Goal: Task Accomplishment & Management: Complete application form

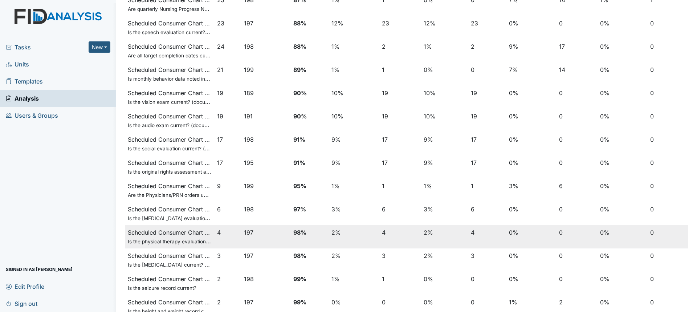
scroll to position [213, 0]
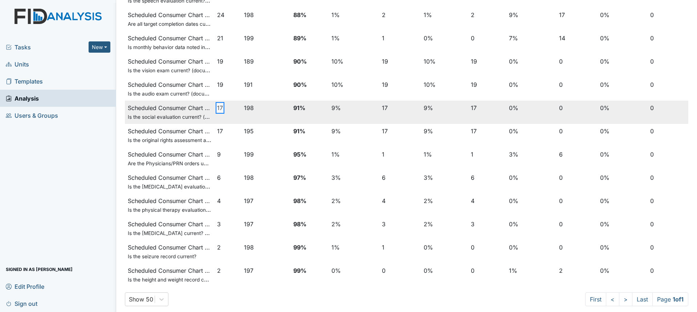
click at [220, 106] on button "17" at bounding box center [220, 107] width 6 height 9
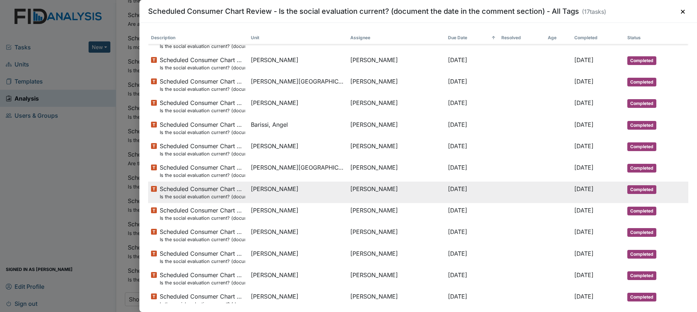
scroll to position [113, 0]
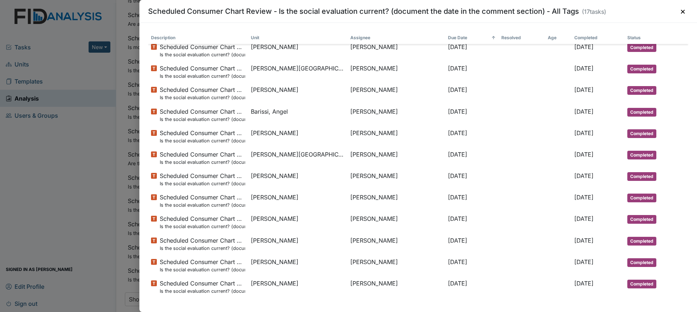
drag, startPoint x: 64, startPoint y: 148, endPoint x: 57, endPoint y: 119, distance: 29.8
click at [64, 148] on div "Scheduled Consumer Chart Review - Is the social evaluation current? (document t…" at bounding box center [348, 156] width 697 height 312
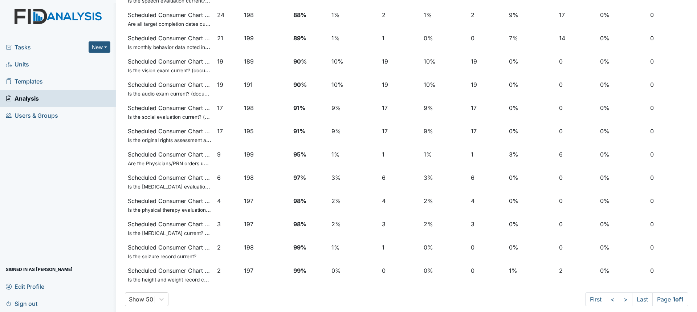
click at [30, 64] on link "Units" at bounding box center [58, 64] width 116 height 17
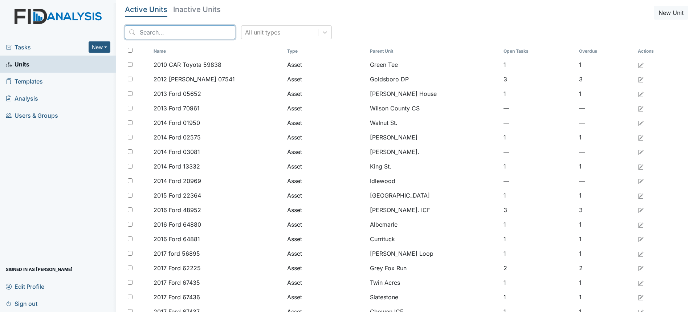
click at [163, 34] on input "search" at bounding box center [180, 32] width 110 height 14
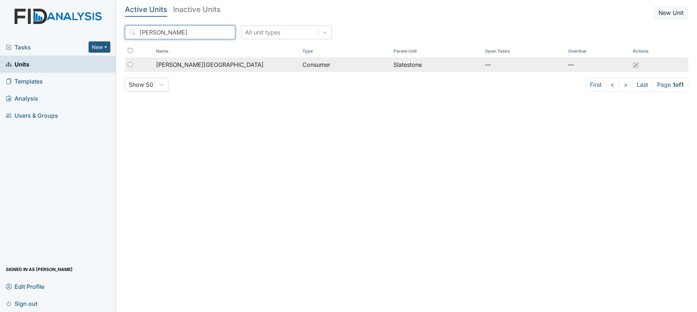
type input "deon"
click at [204, 58] on td "[PERSON_NAME][GEOGRAPHIC_DATA]" at bounding box center [226, 64] width 146 height 15
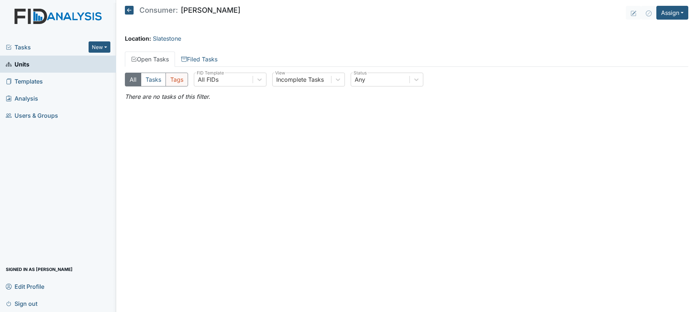
click at [178, 82] on button "Tags" at bounding box center [177, 80] width 23 height 14
click at [186, 59] on icon at bounding box center [184, 58] width 6 height 3
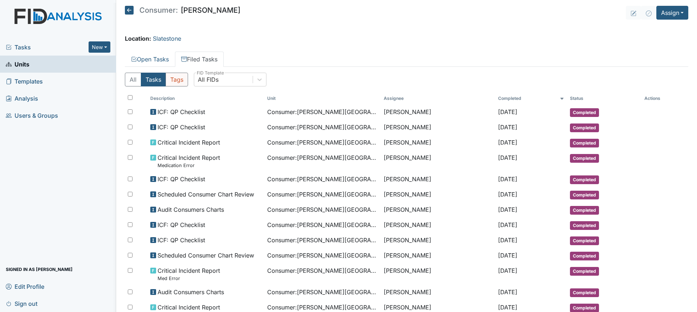
click at [179, 79] on button "Tags" at bounding box center [177, 80] width 23 height 14
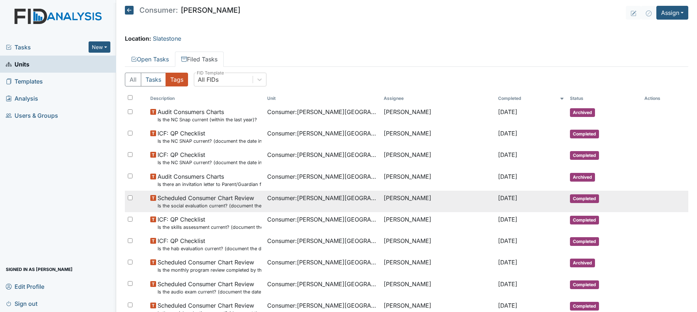
click at [225, 203] on small "Is the social evaluation current? (document the date in the comment section)" at bounding box center [210, 205] width 104 height 7
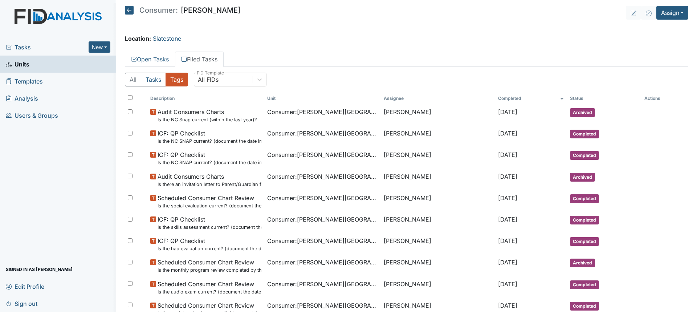
click at [28, 63] on span "Units" at bounding box center [18, 63] width 24 height 11
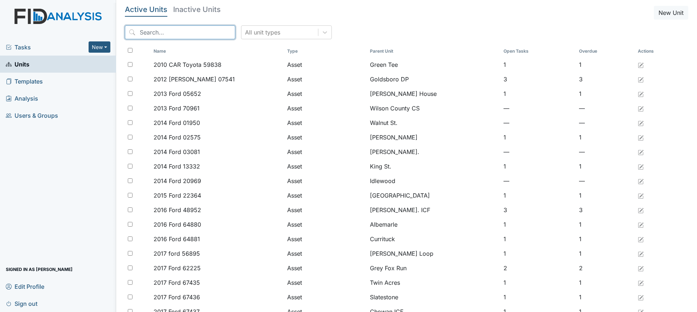
click at [158, 33] on input "search" at bounding box center [180, 32] width 110 height 14
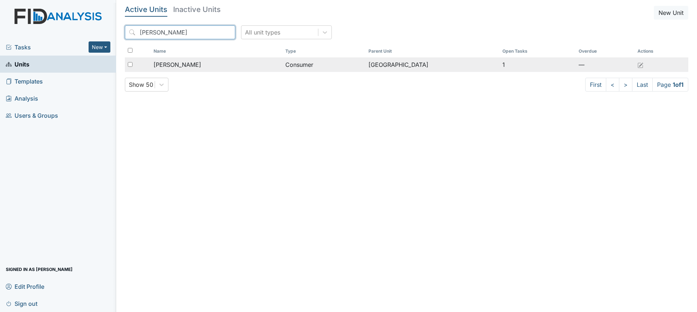
type input "breanna"
click at [179, 63] on span "Rudd, Breanna" at bounding box center [178, 64] width 48 height 9
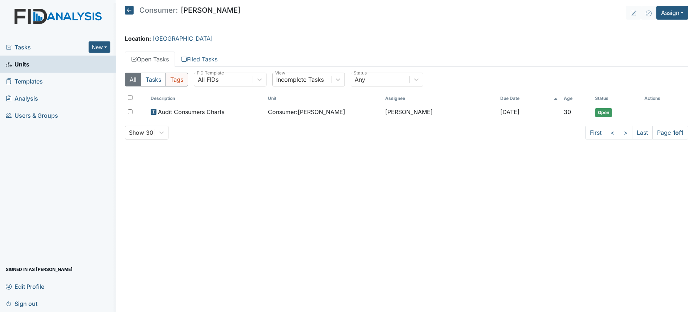
click at [181, 77] on button "Tags" at bounding box center [177, 80] width 23 height 14
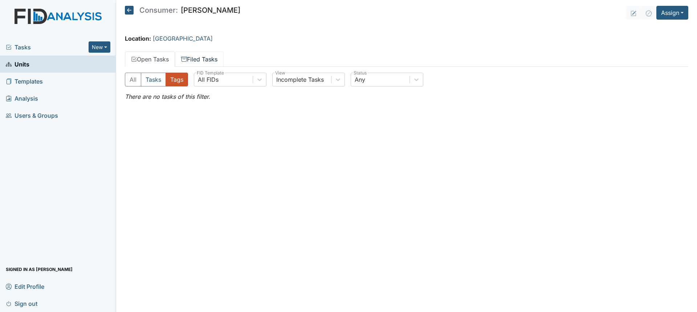
drag, startPoint x: 207, startPoint y: 60, endPoint x: 204, endPoint y: 64, distance: 5.4
click at [207, 60] on link "Filed Tasks" at bounding box center [199, 59] width 49 height 15
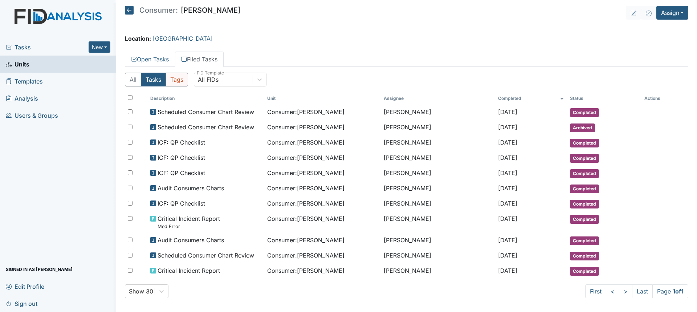
click at [182, 81] on button "Tags" at bounding box center [177, 80] width 23 height 14
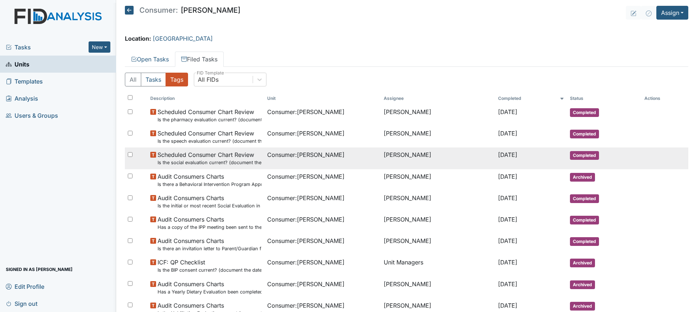
click at [226, 165] on small "Is the social evaluation current? (document the date in the comment section)" at bounding box center [210, 162] width 104 height 7
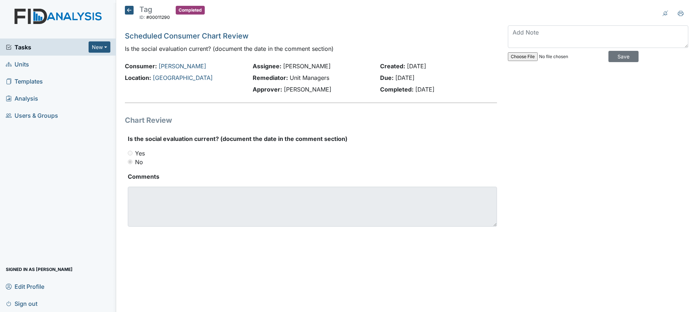
click at [32, 45] on span "Tasks" at bounding box center [47, 47] width 83 height 9
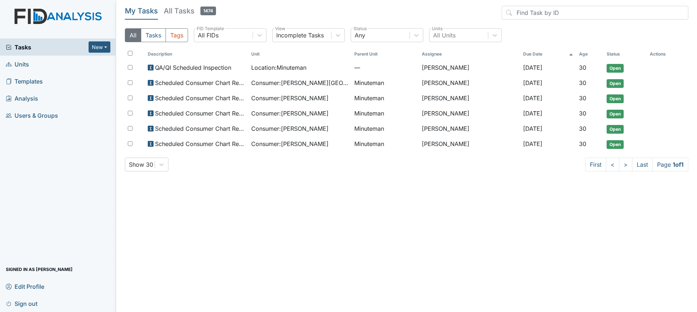
click at [34, 101] on span "Analysis" at bounding box center [22, 98] width 32 height 11
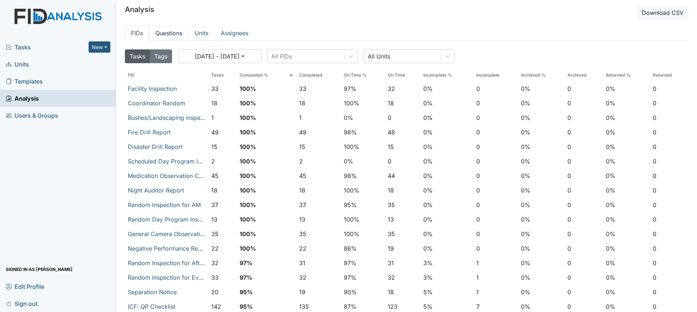
click at [179, 33] on link "Questions" at bounding box center [168, 32] width 39 height 15
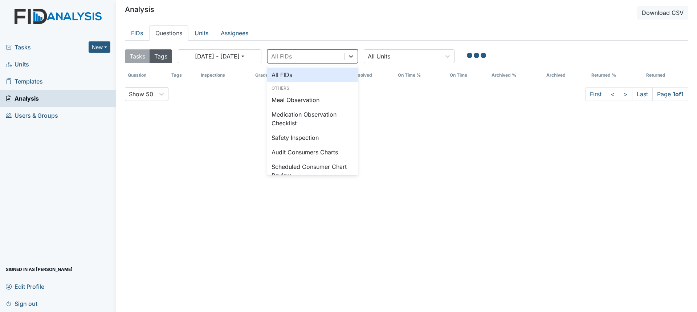
click at [322, 52] on div "All FIDs" at bounding box center [306, 56] width 77 height 13
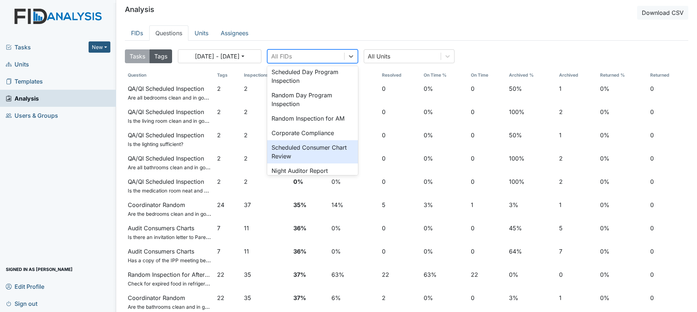
scroll to position [196, 0]
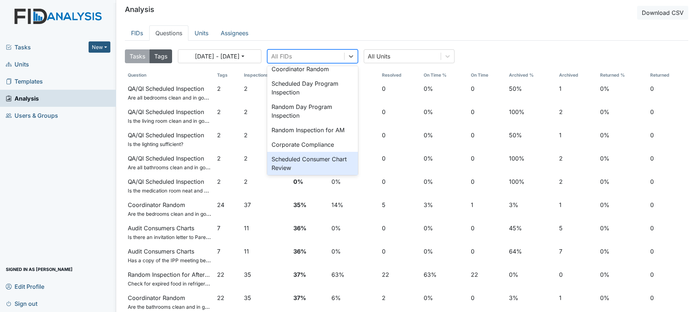
click at [326, 159] on div "Scheduled Consumer Chart Review" at bounding box center [312, 163] width 91 height 23
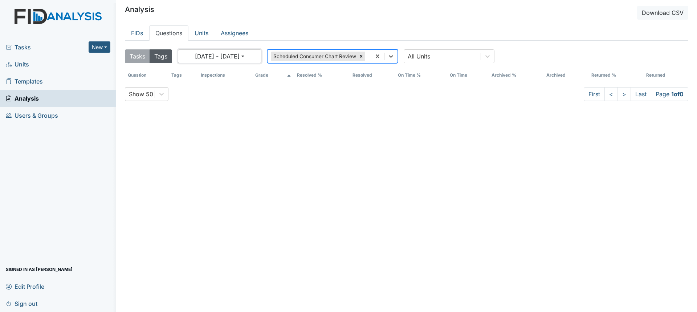
click at [239, 56] on button "[DATE] - [DATE]" at bounding box center [220, 56] width 84 height 14
select select "7"
select select "2025"
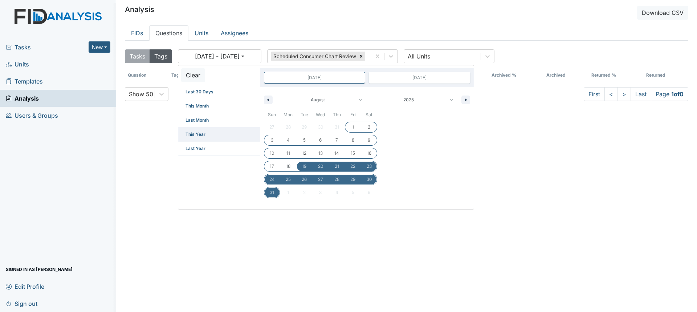
click at [212, 134] on span "This Year" at bounding box center [219, 134] width 82 height 14
type input "[DATE]"
select select "11"
select select "2024"
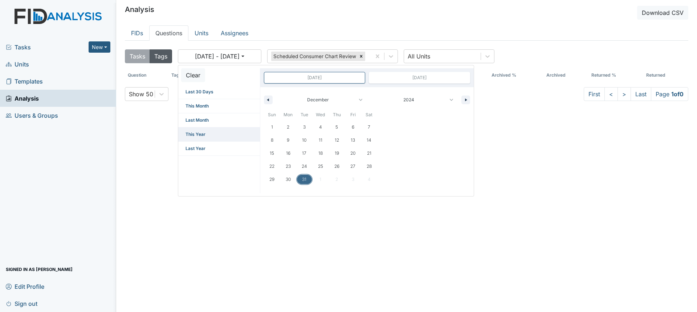
click at [194, 137] on span "This Year" at bounding box center [219, 134] width 82 height 14
click at [175, 33] on link "Questions" at bounding box center [168, 32] width 39 height 15
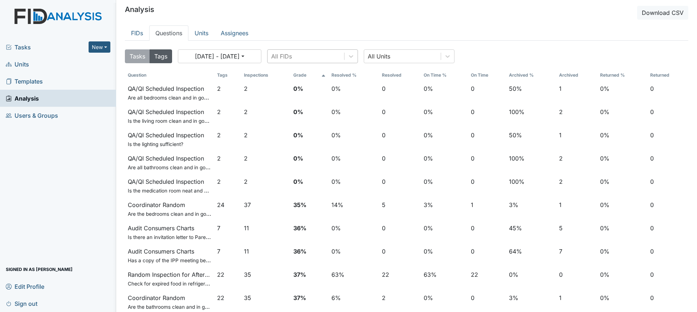
click at [291, 53] on div "All FIDs" at bounding box center [281, 56] width 21 height 9
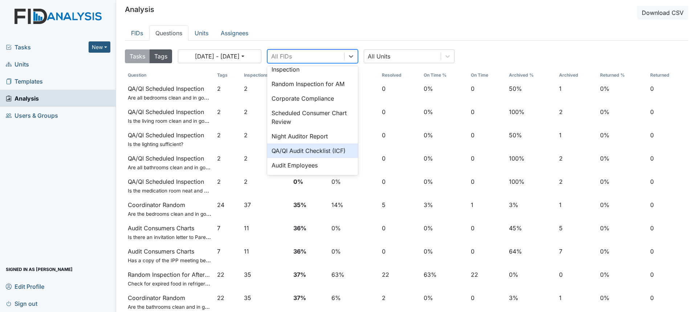
scroll to position [233, 0]
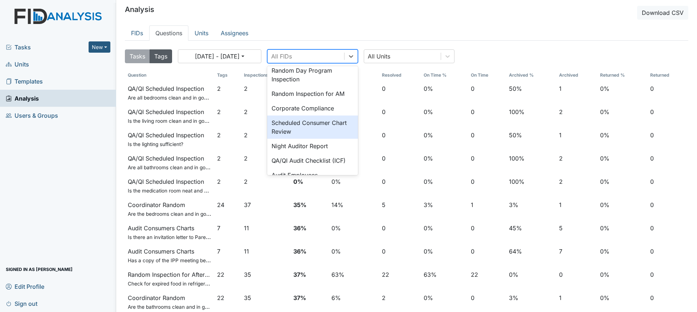
click at [282, 121] on div "Scheduled Consumer Chart Review" at bounding box center [312, 126] width 91 height 23
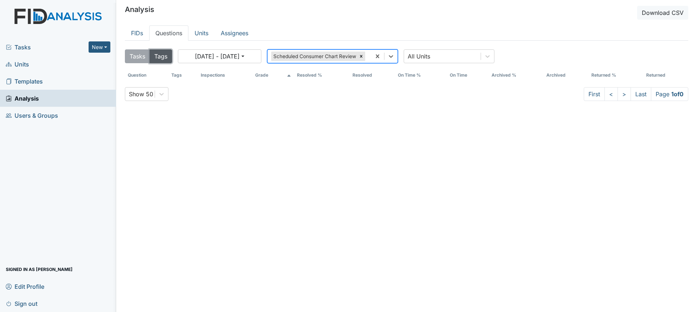
click at [159, 57] on button "Tags" at bounding box center [161, 56] width 23 height 14
click at [215, 58] on button "[DATE] - [DATE]" at bounding box center [220, 56] width 84 height 14
select select "7"
select select "2025"
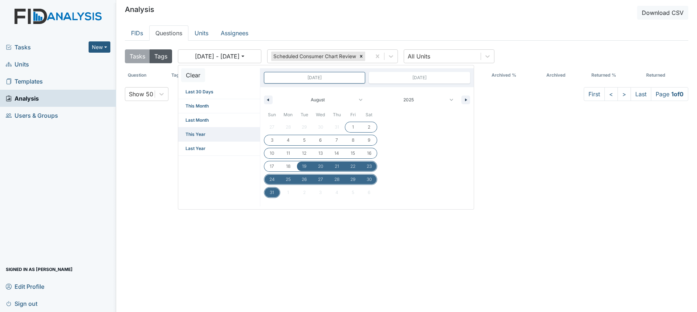
click at [199, 135] on span "This Year" at bounding box center [219, 134] width 82 height 14
type input "[DATE]"
select select "11"
select select "2024"
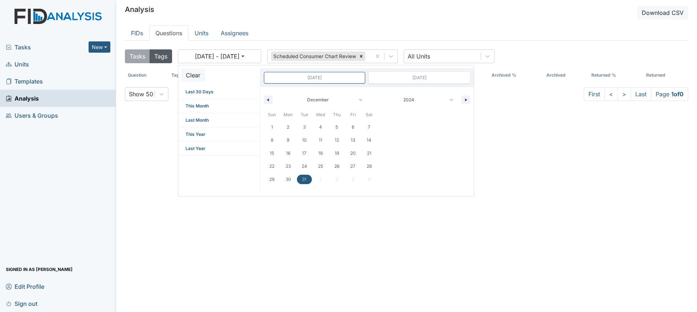
click at [332, 33] on ul "FIDs Questions Units Assignees" at bounding box center [407, 32] width 564 height 15
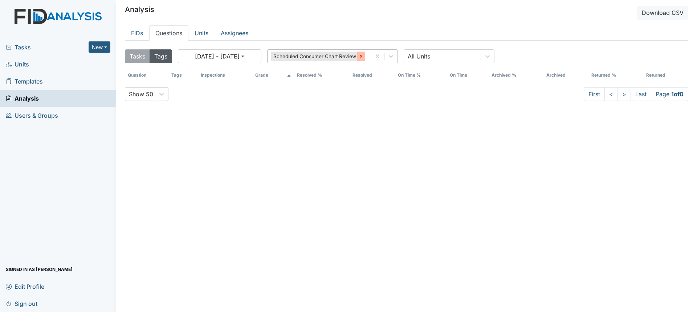
click at [363, 56] on icon at bounding box center [361, 56] width 5 height 5
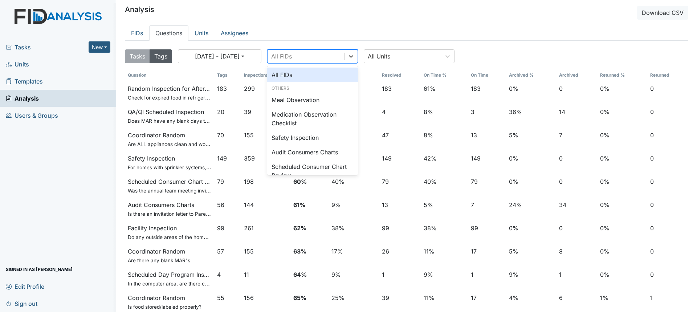
click at [308, 54] on div "All FIDs" at bounding box center [306, 56] width 77 height 13
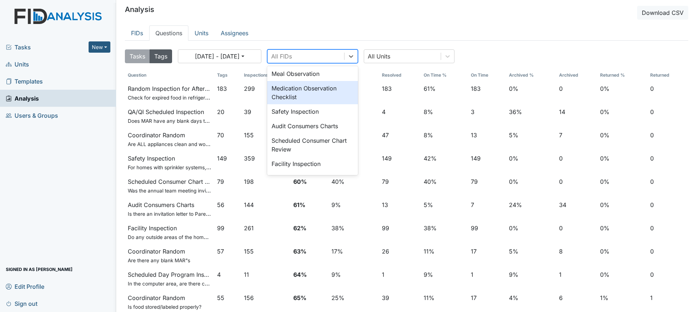
scroll to position [36, 0]
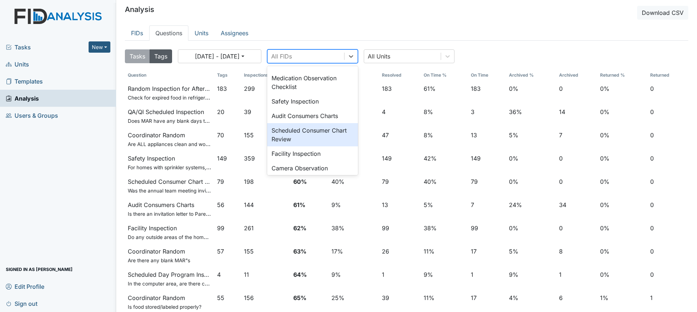
click at [310, 133] on div "Scheduled Consumer Chart Review" at bounding box center [312, 134] width 91 height 23
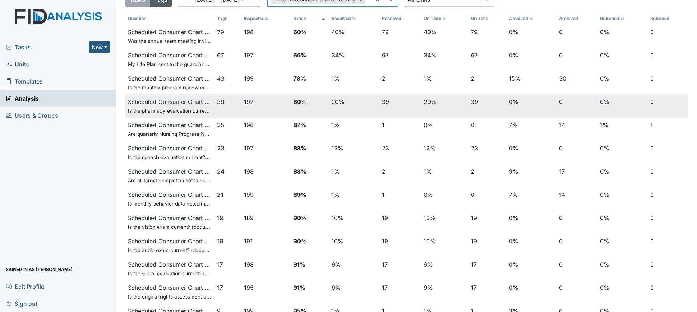
scroll to position [213, 0]
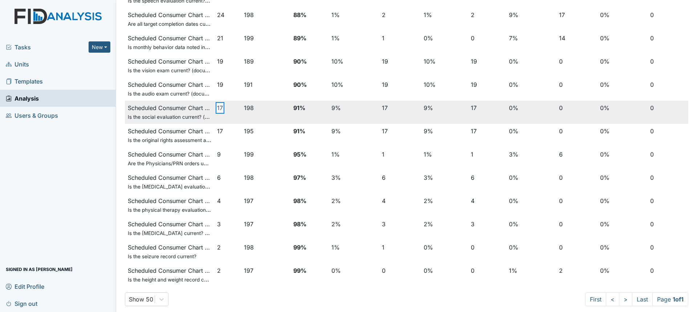
click at [219, 108] on button "17" at bounding box center [220, 107] width 6 height 9
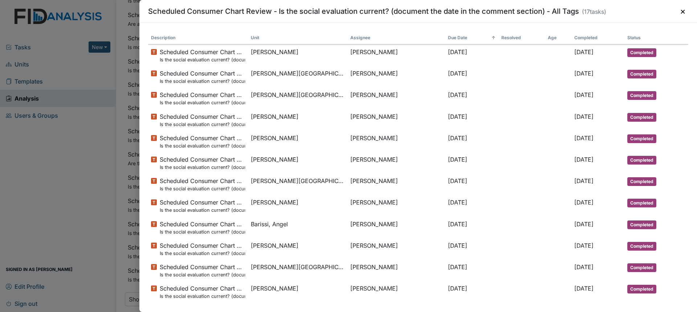
click at [55, 171] on div "Scheduled Consumer Chart Review - Is the social evaluation current? (document t…" at bounding box center [348, 156] width 697 height 312
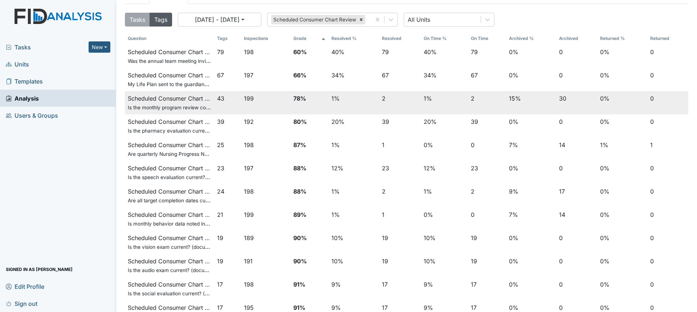
scroll to position [0, 0]
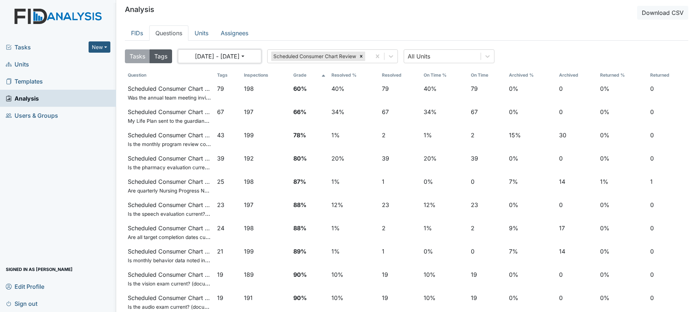
click at [204, 52] on button "01/01/2025 - 12/31/2025" at bounding box center [220, 56] width 84 height 14
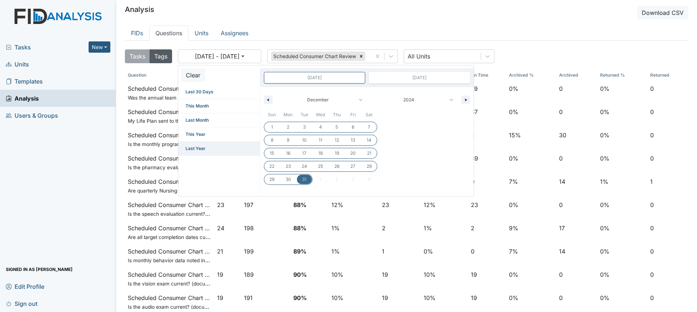
click at [196, 146] on span "Last Year" at bounding box center [219, 149] width 82 height 14
type input "Dec 31, 2023"
type input "Dec 31, 2024"
select select "2023"
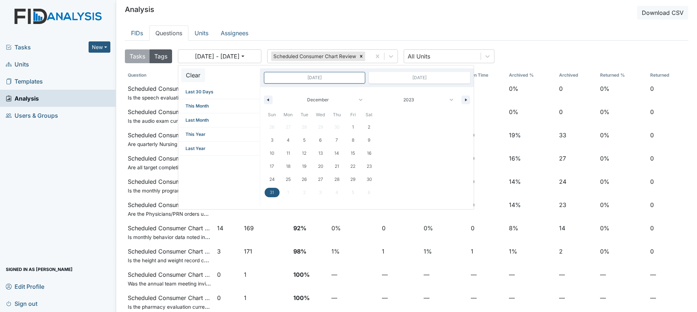
click at [81, 200] on div "Tasks New Form Inspection Document Bundle Units Templates Analysis Users & Grou…" at bounding box center [58, 174] width 116 height 273
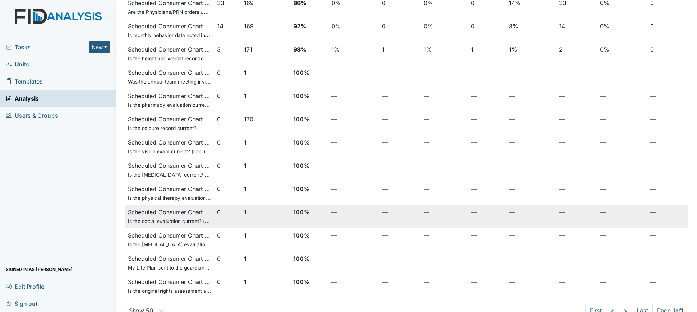
scroll to position [213, 0]
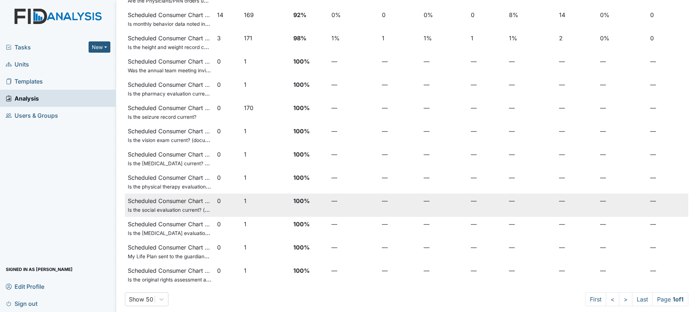
click at [245, 200] on td "1" at bounding box center [265, 205] width 49 height 23
click at [244, 201] on button "1" at bounding box center [245, 200] width 3 height 9
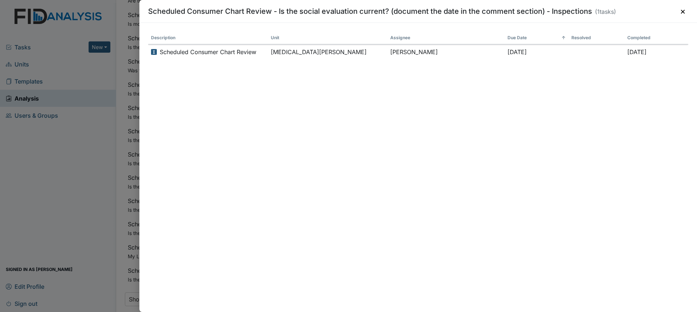
click at [92, 202] on div "Scheduled Consumer Chart Review - Is the social evaluation current? (document t…" at bounding box center [348, 156] width 697 height 312
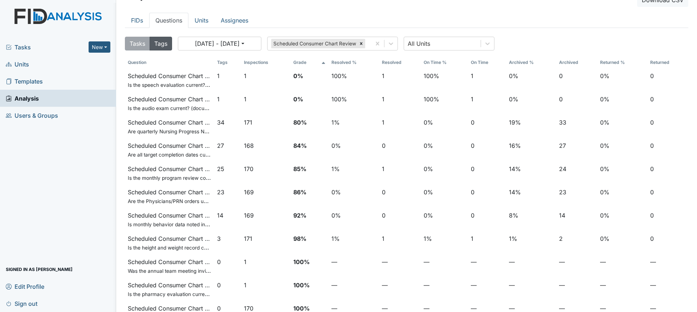
scroll to position [0, 0]
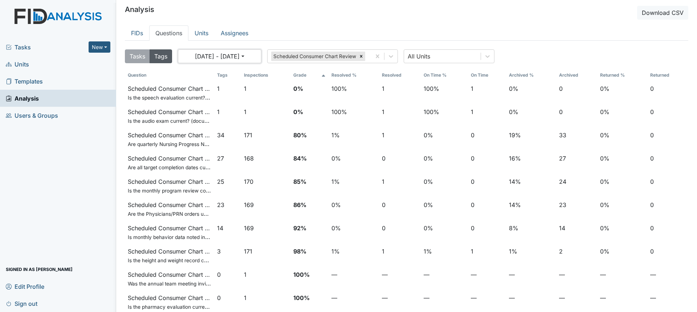
click at [239, 58] on button "01/01/2024 - 12/31/2024" at bounding box center [220, 56] width 84 height 14
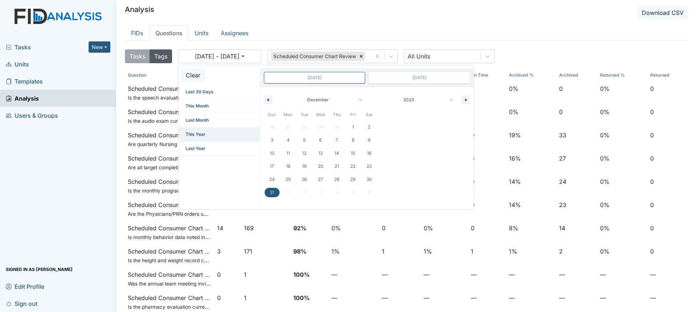
click at [204, 134] on span "This Year" at bounding box center [219, 134] width 82 height 14
type input "Dec 31, 2024"
type input "Dec 31, 2025"
select select "2024"
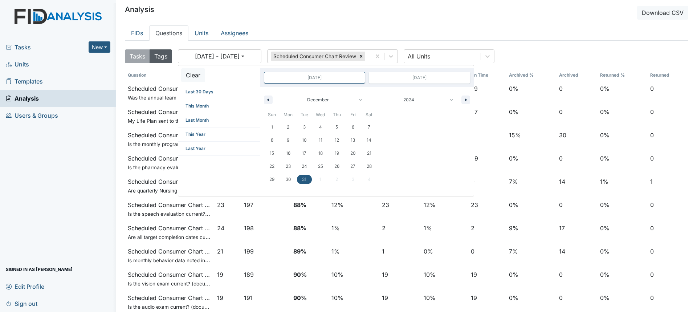
click at [76, 171] on div "Tasks New Form Inspection Document Bundle Units Templates Analysis Users & Grou…" at bounding box center [58, 174] width 116 height 273
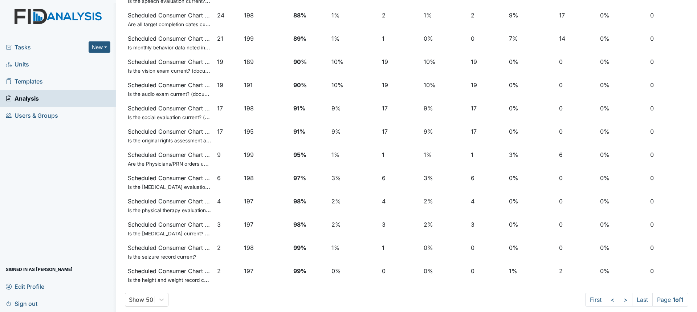
scroll to position [213, 0]
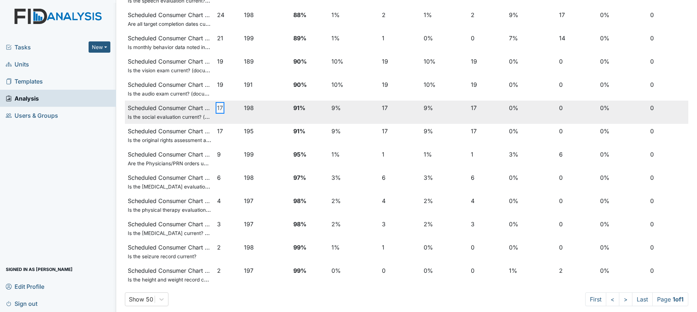
click at [217, 109] on button "17" at bounding box center [220, 107] width 6 height 9
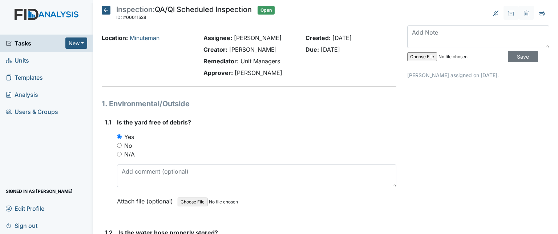
scroll to position [3387, 0]
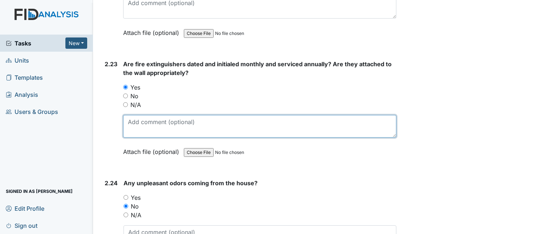
click at [294, 118] on textarea at bounding box center [259, 126] width 273 height 23
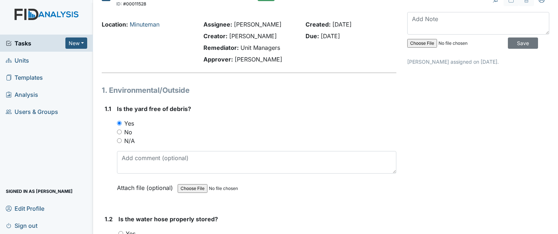
scroll to position [0, 0]
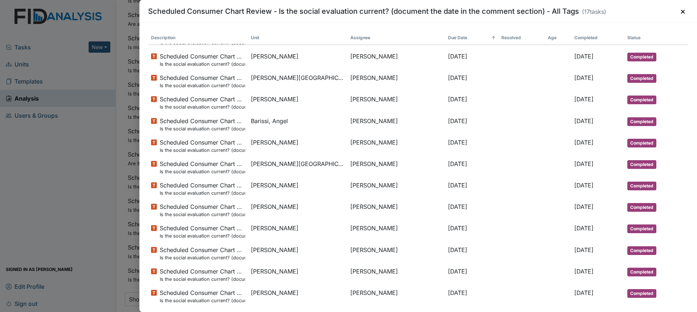
scroll to position [113, 0]
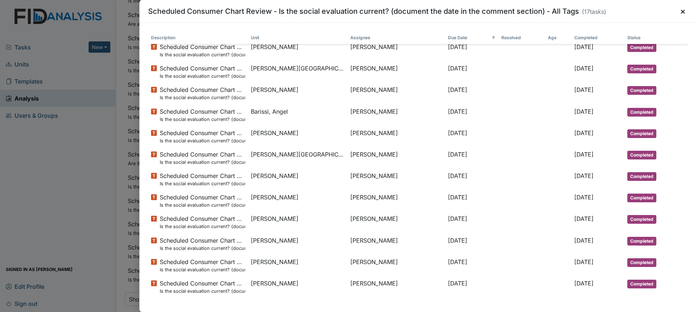
click at [54, 137] on div "Scheduled Consumer Chart Review - Is the social evaluation current? (document t…" at bounding box center [348, 156] width 697 height 312
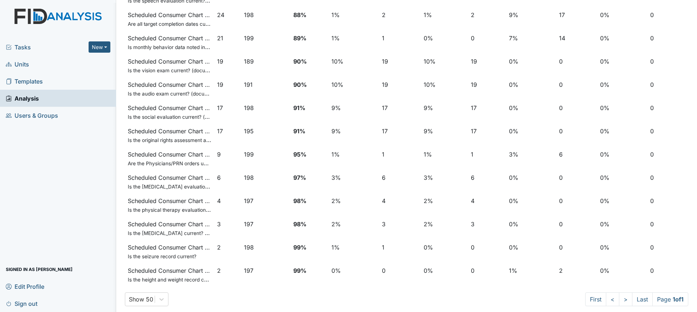
click at [22, 48] on span "Tasks" at bounding box center [47, 47] width 83 height 9
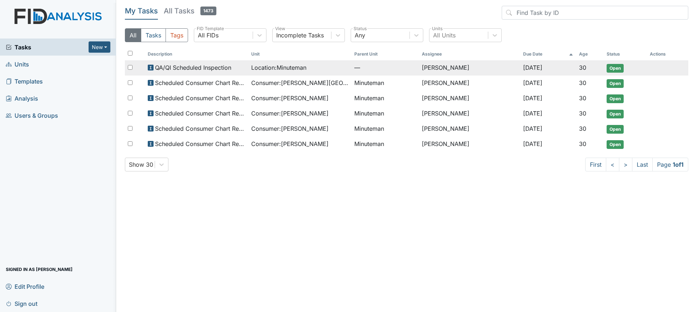
click at [185, 65] on span "QA/QI Scheduled Inspection" at bounding box center [193, 67] width 76 height 9
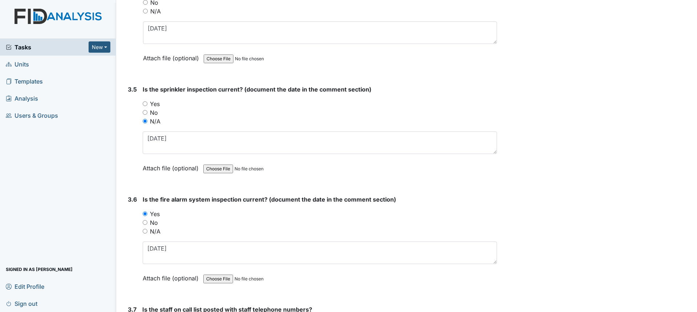
scroll to position [4140, 0]
click at [144, 103] on input "Yes" at bounding box center [145, 103] width 5 height 5
radio input "true"
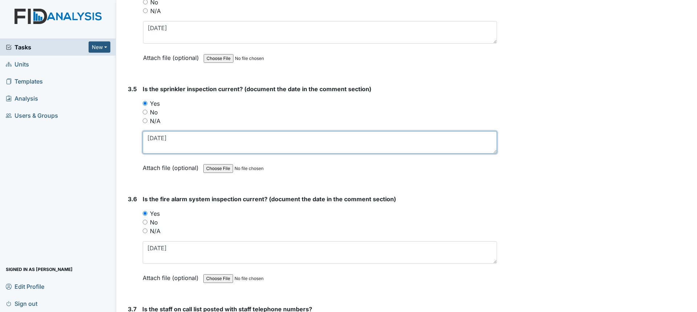
drag, startPoint x: 178, startPoint y: 139, endPoint x: 121, endPoint y: 139, distance: 57.7
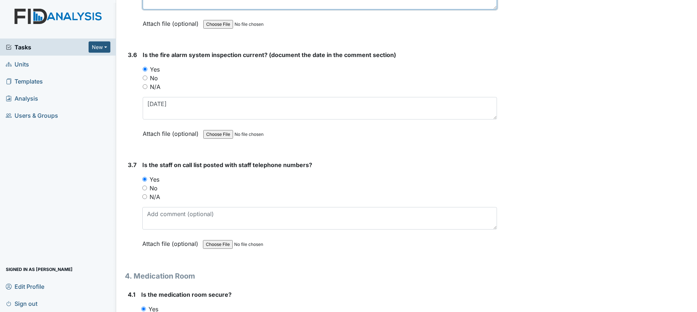
scroll to position [4285, 0]
type textarea "12/2024"
click at [29, 70] on link "Units" at bounding box center [58, 64] width 116 height 17
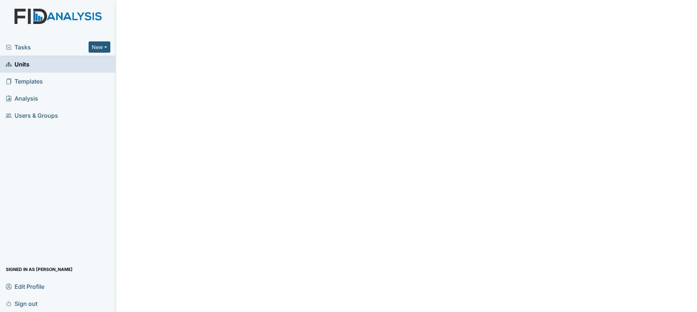
click at [23, 66] on span "Units" at bounding box center [18, 63] width 24 height 11
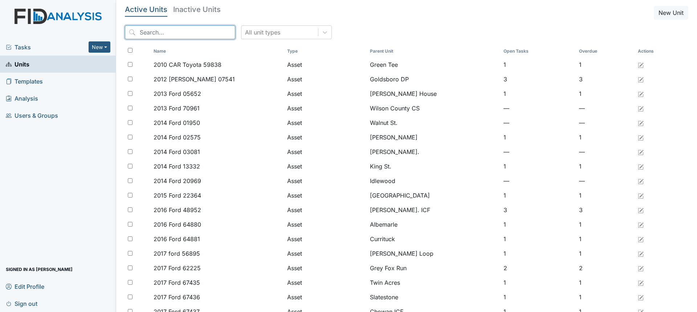
click at [156, 36] on input "search" at bounding box center [180, 32] width 110 height 14
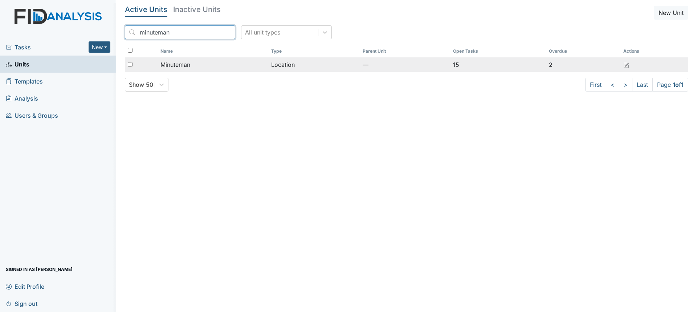
type input "minuteman"
click at [181, 62] on span "Minuteman" at bounding box center [176, 64] width 30 height 9
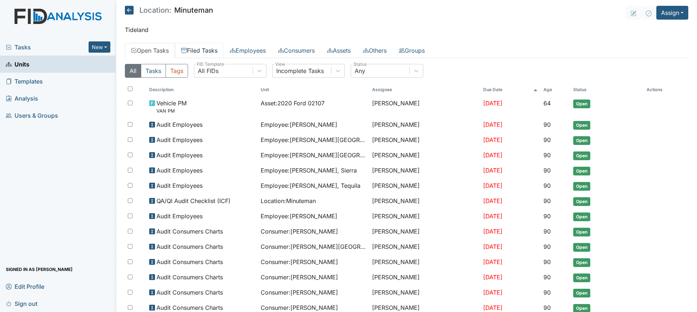
click at [195, 49] on link "Filed Tasks" at bounding box center [199, 50] width 49 height 15
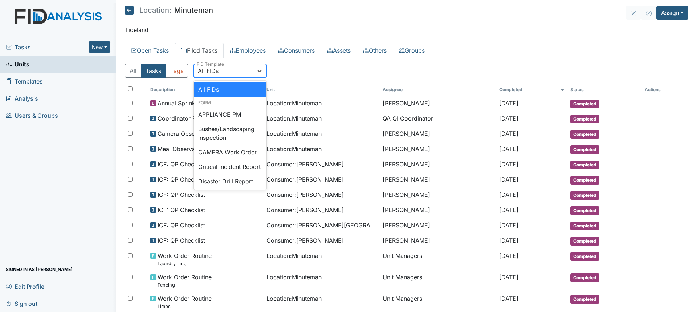
click at [209, 72] on div "All FIDs" at bounding box center [208, 70] width 21 height 9
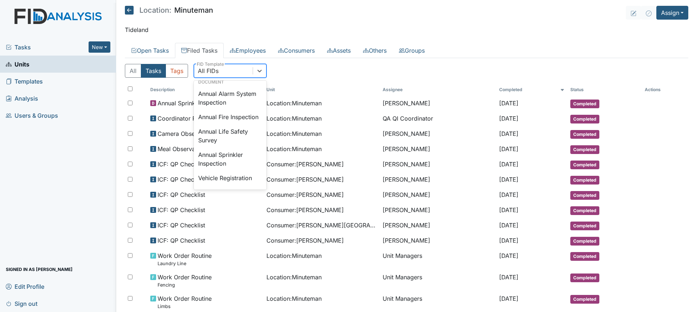
scroll to position [852, 0]
click at [239, 151] on div "Annual Sprinkler Inspection" at bounding box center [230, 158] width 73 height 23
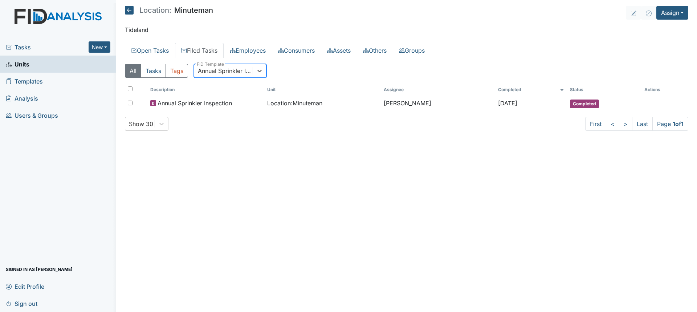
click at [237, 73] on div "Annual Sprinkler Inspection" at bounding box center [226, 70] width 56 height 9
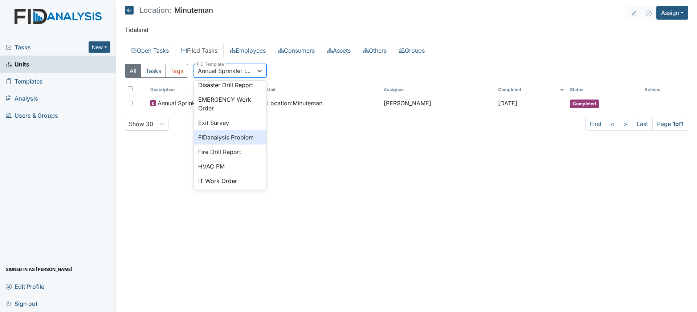
scroll to position [109, 0]
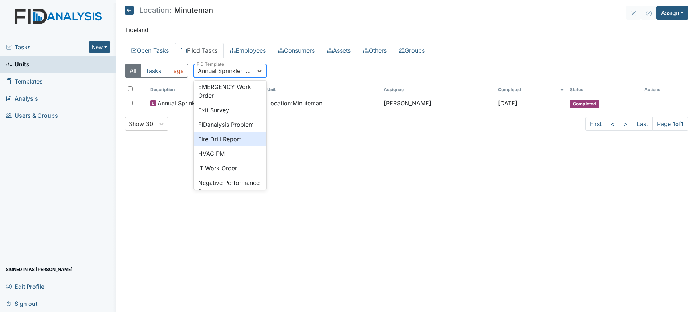
click at [231, 146] on div "Fire Drill Report" at bounding box center [230, 139] width 73 height 15
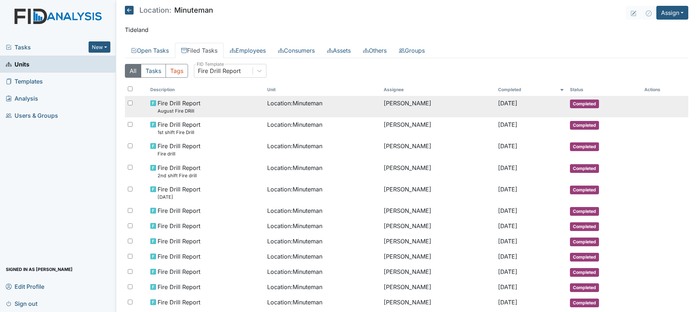
click at [228, 111] on div "Fire Drill Report August Fire DRill" at bounding box center [205, 107] width 111 height 16
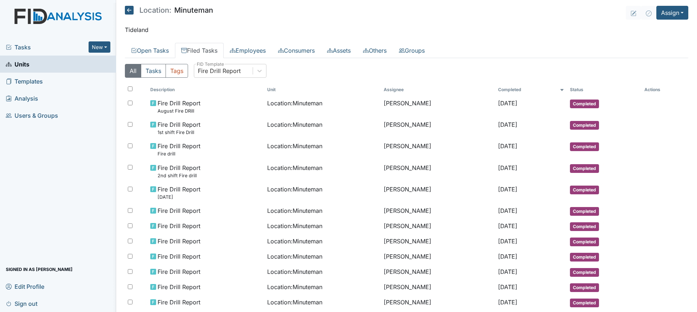
click at [43, 46] on span "Tasks" at bounding box center [47, 47] width 83 height 9
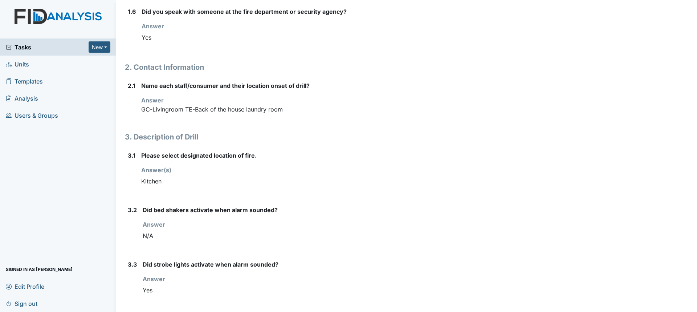
scroll to position [399, 0]
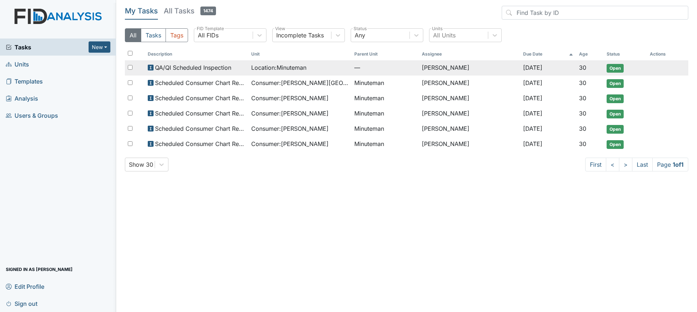
click at [184, 64] on span "QA/QI Scheduled Inspection" at bounding box center [193, 67] width 76 height 9
click at [198, 67] on span "QA/QI Scheduled Inspection" at bounding box center [193, 67] width 76 height 9
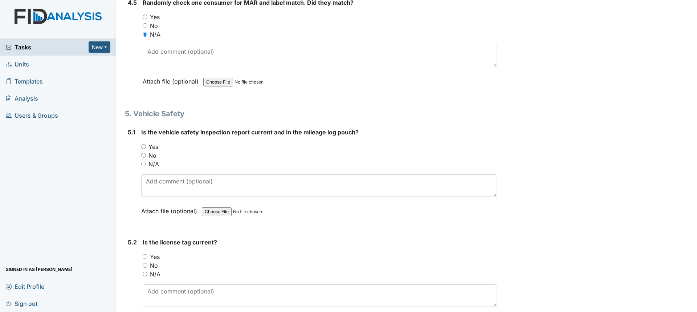
scroll to position [5084, 0]
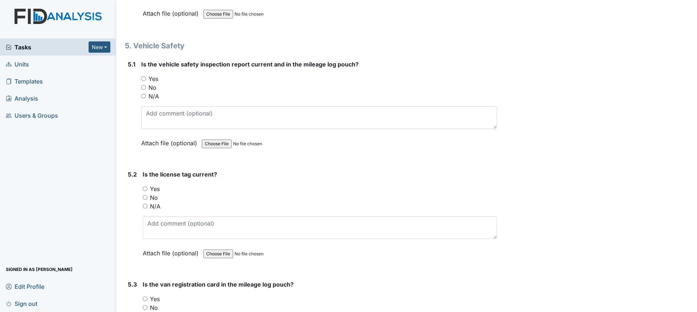
click at [143, 98] on input "N/A" at bounding box center [143, 96] width 5 height 5
radio input "true"
click at [156, 209] on label "N/A" at bounding box center [155, 206] width 11 height 9
click at [147, 208] on input "N/A" at bounding box center [145, 206] width 5 height 5
radio input "true"
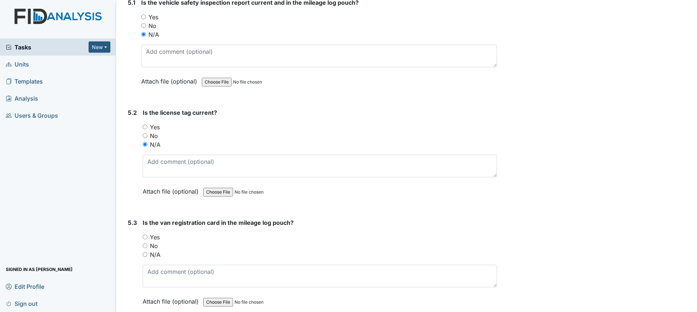
scroll to position [5229, 0]
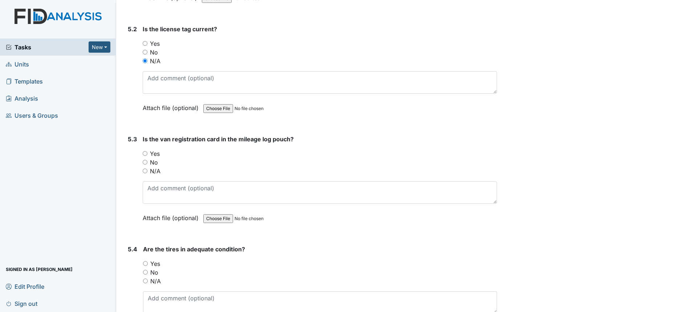
click at [153, 173] on label "N/A" at bounding box center [155, 171] width 11 height 9
click at [147, 173] on input "N/A" at bounding box center [145, 171] width 5 height 5
radio input "true"
click at [158, 281] on label "N/A" at bounding box center [155, 281] width 11 height 9
click at [148, 281] on input "N/A" at bounding box center [145, 281] width 5 height 5
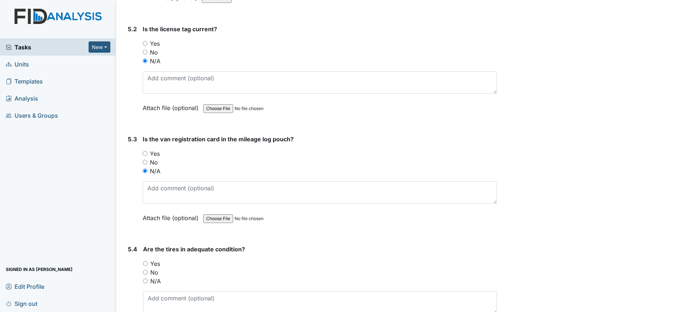
radio input "true"
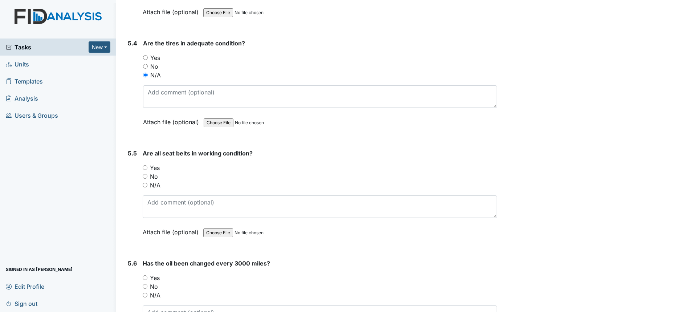
scroll to position [5447, 0]
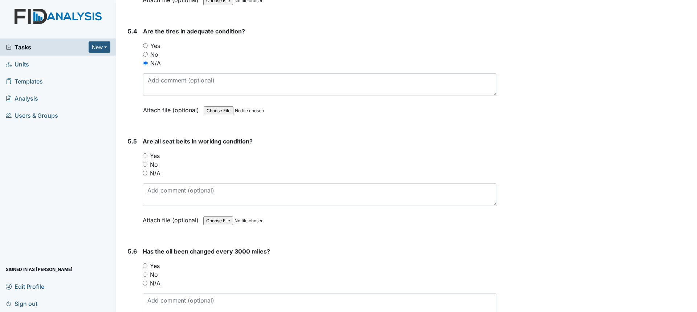
click at [153, 176] on label "N/A" at bounding box center [155, 173] width 11 height 9
click at [147, 175] on input "N/A" at bounding box center [145, 173] width 5 height 5
radio input "true"
click at [159, 281] on label "N/A" at bounding box center [155, 283] width 11 height 9
click at [147, 281] on input "N/A" at bounding box center [145, 283] width 5 height 5
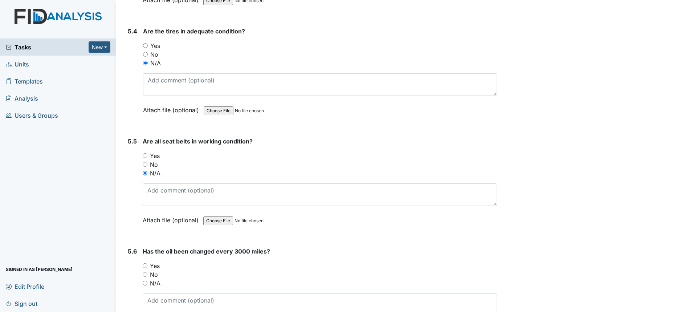
radio input "true"
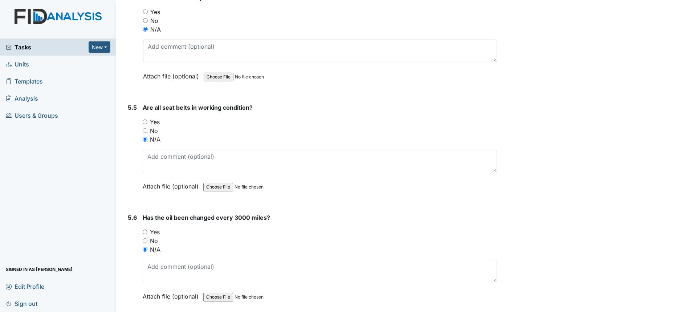
scroll to position [5622, 0]
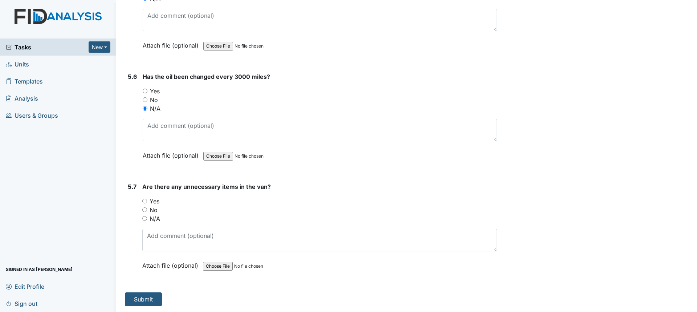
click at [154, 221] on label "N/A" at bounding box center [155, 218] width 11 height 9
click at [147, 221] on input "N/A" at bounding box center [144, 218] width 5 height 5
radio input "true"
click at [153, 300] on button "Submit" at bounding box center [143, 299] width 37 height 14
